Goal: Book appointment/travel/reservation

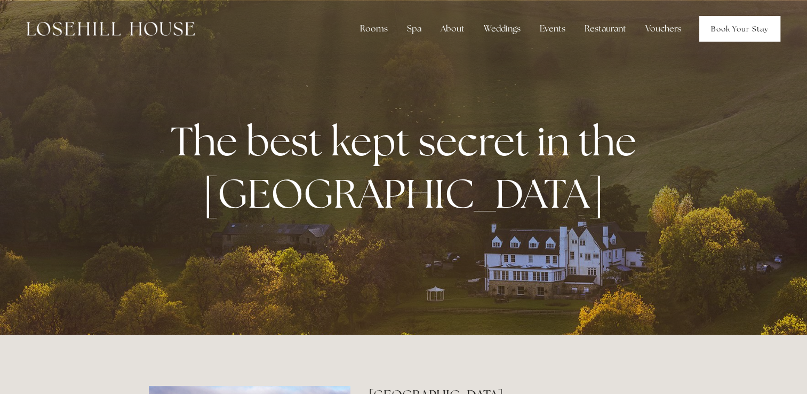
click at [732, 34] on link "Book Your Stay" at bounding box center [740, 29] width 81 height 26
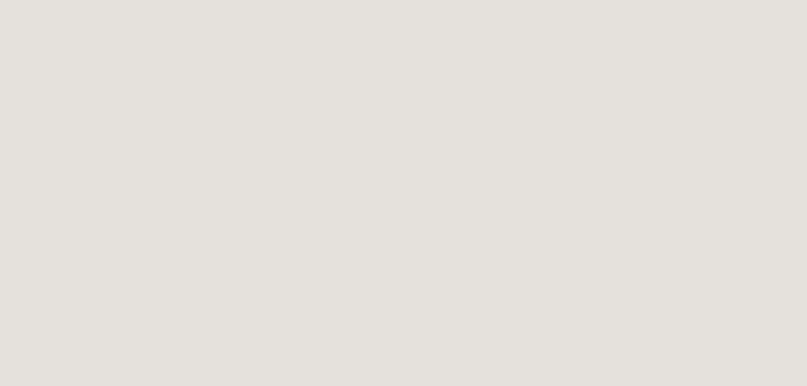
scroll to position [1666, 0]
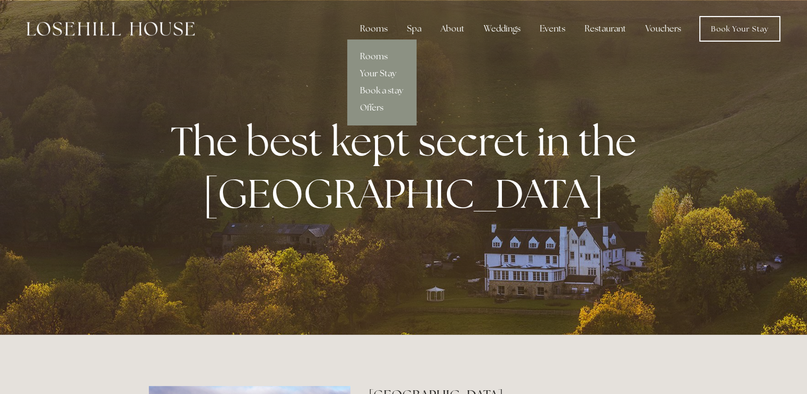
click at [382, 76] on link "Your Stay" at bounding box center [381, 73] width 69 height 17
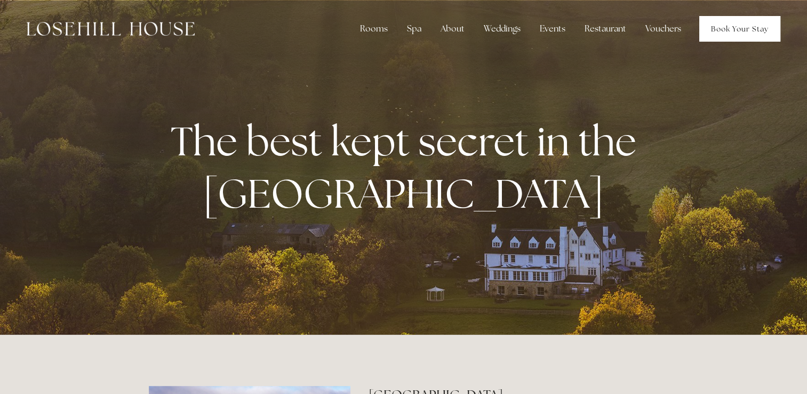
click at [743, 27] on link "Book Your Stay" at bounding box center [740, 29] width 81 height 26
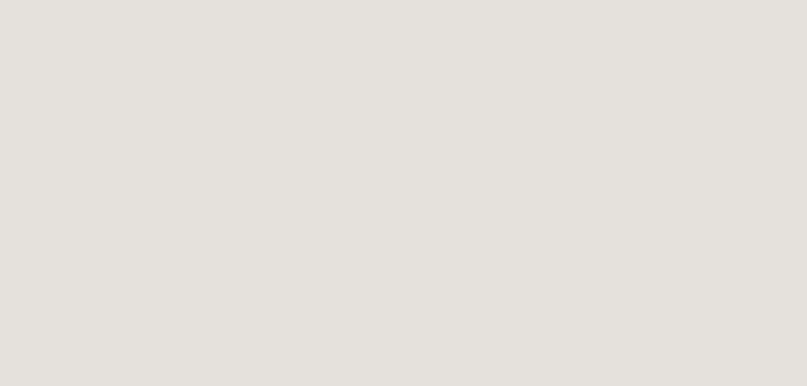
scroll to position [351, 0]
